Goal: Transaction & Acquisition: Download file/media

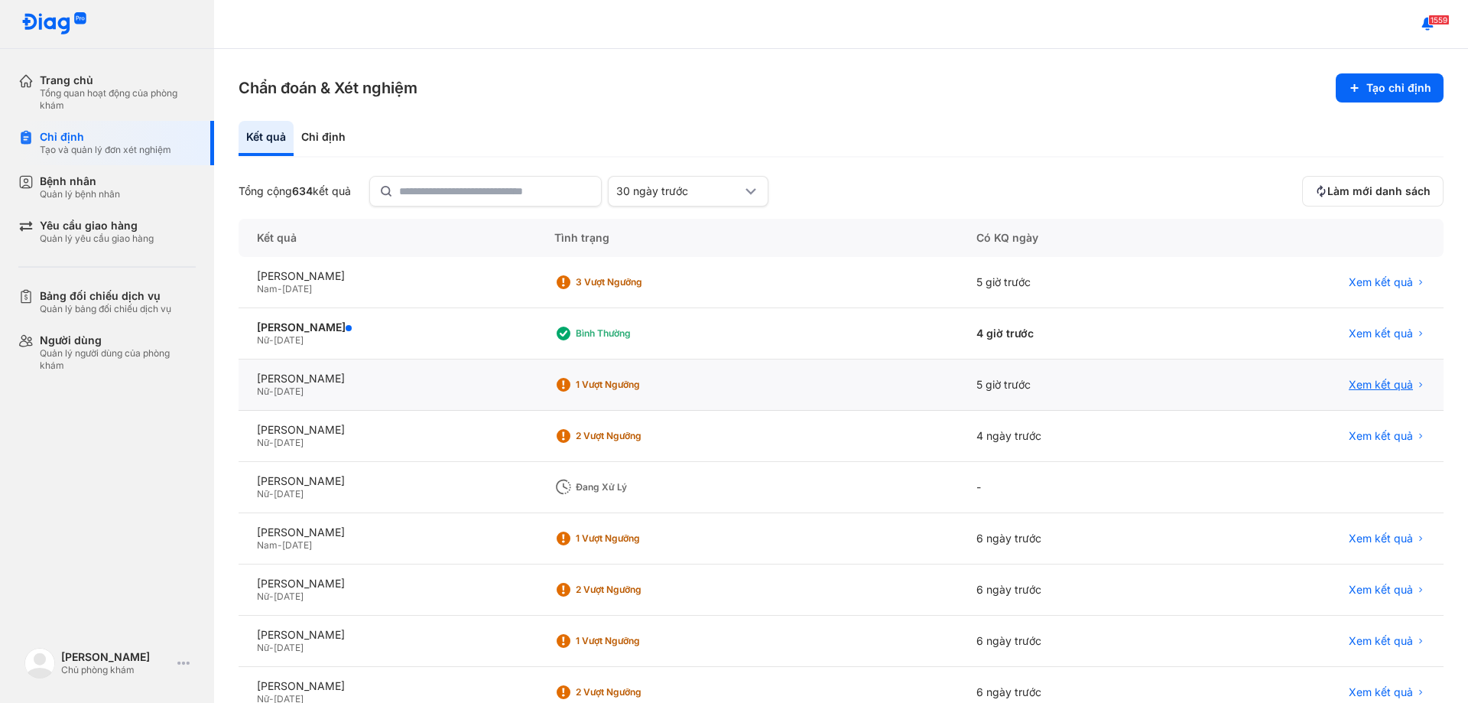
click at [1366, 388] on span "Xem kết quả" at bounding box center [1381, 385] width 64 height 14
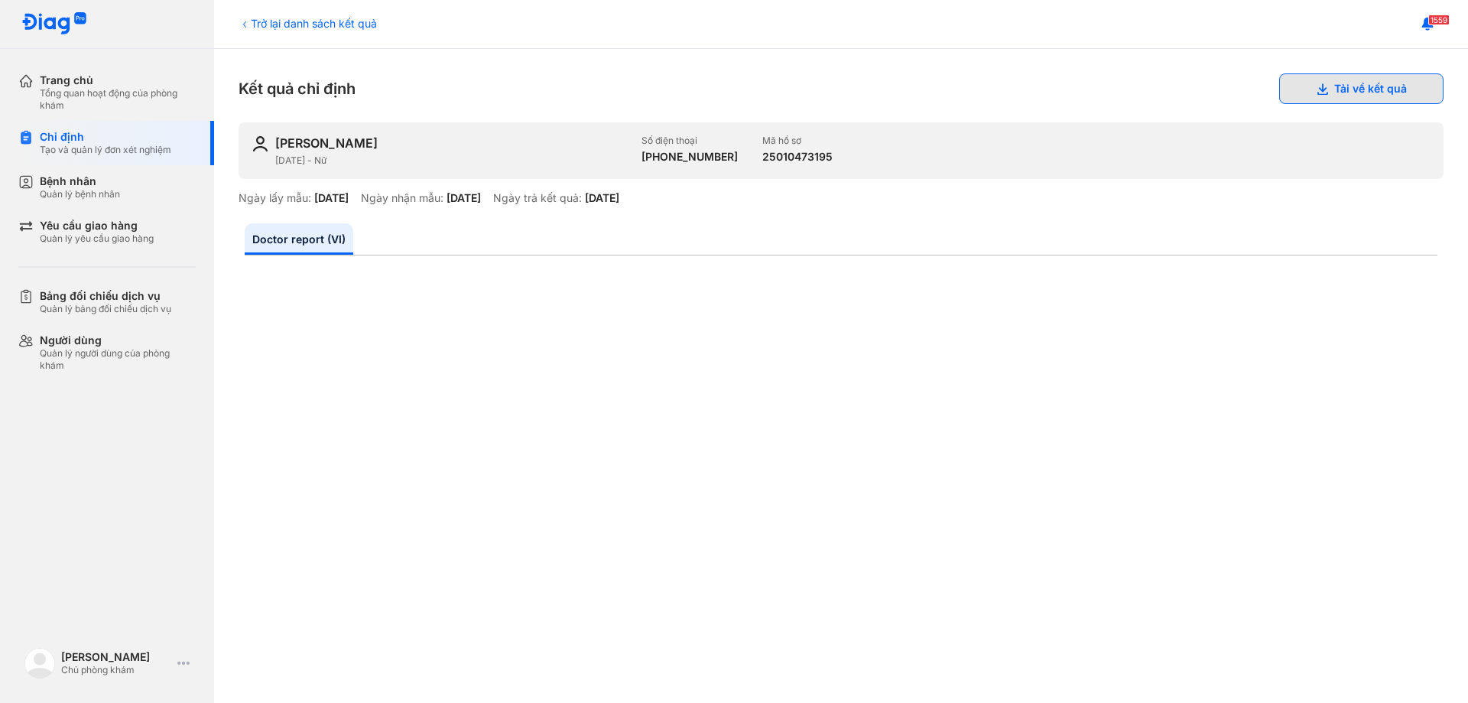
click at [1365, 85] on button "Tải về kết quả" at bounding box center [1361, 88] width 164 height 31
